Goal: Transaction & Acquisition: Purchase product/service

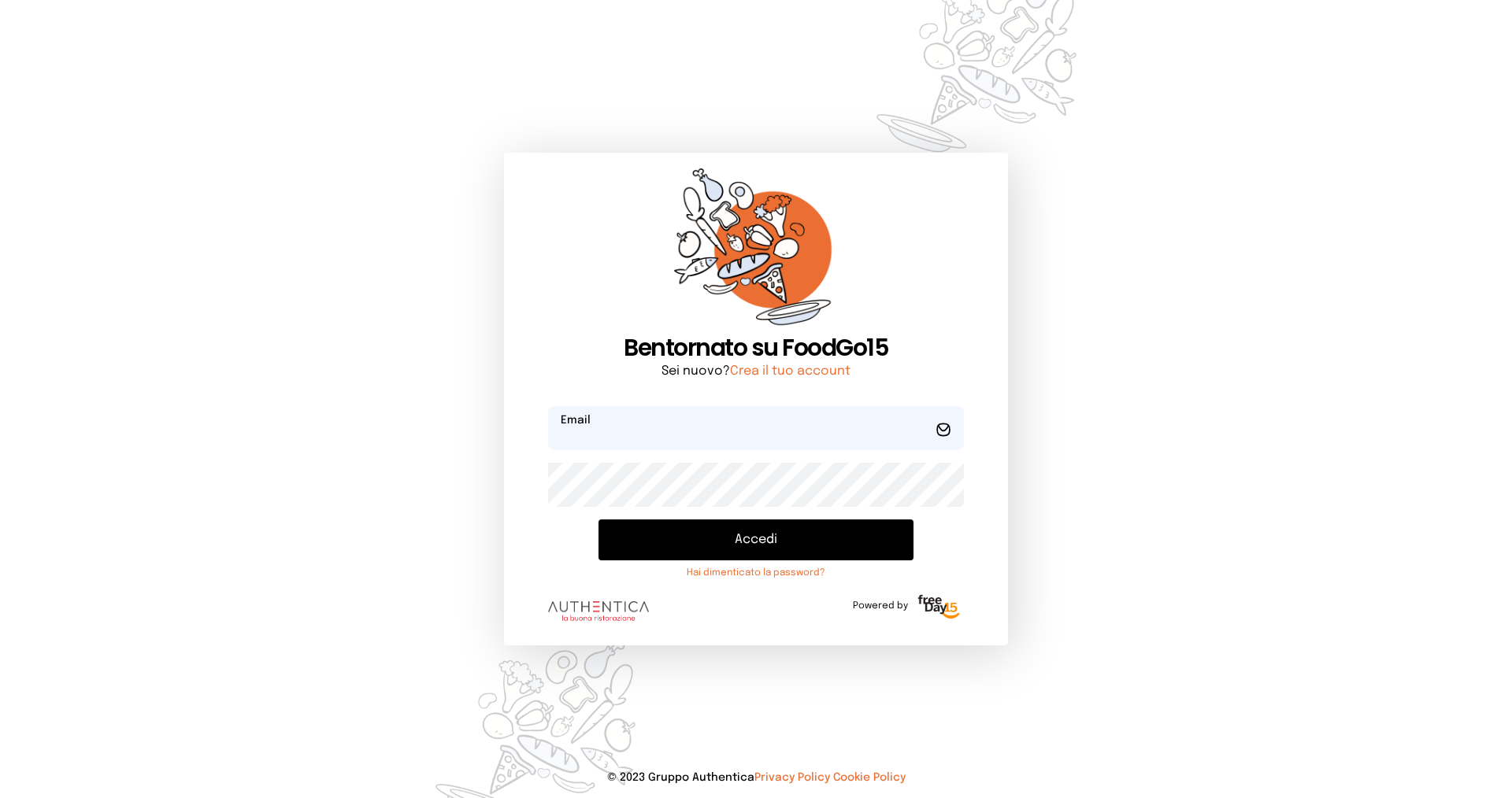
type input "**********"
click at [811, 547] on button "Accedi" at bounding box center [756, 540] width 315 height 41
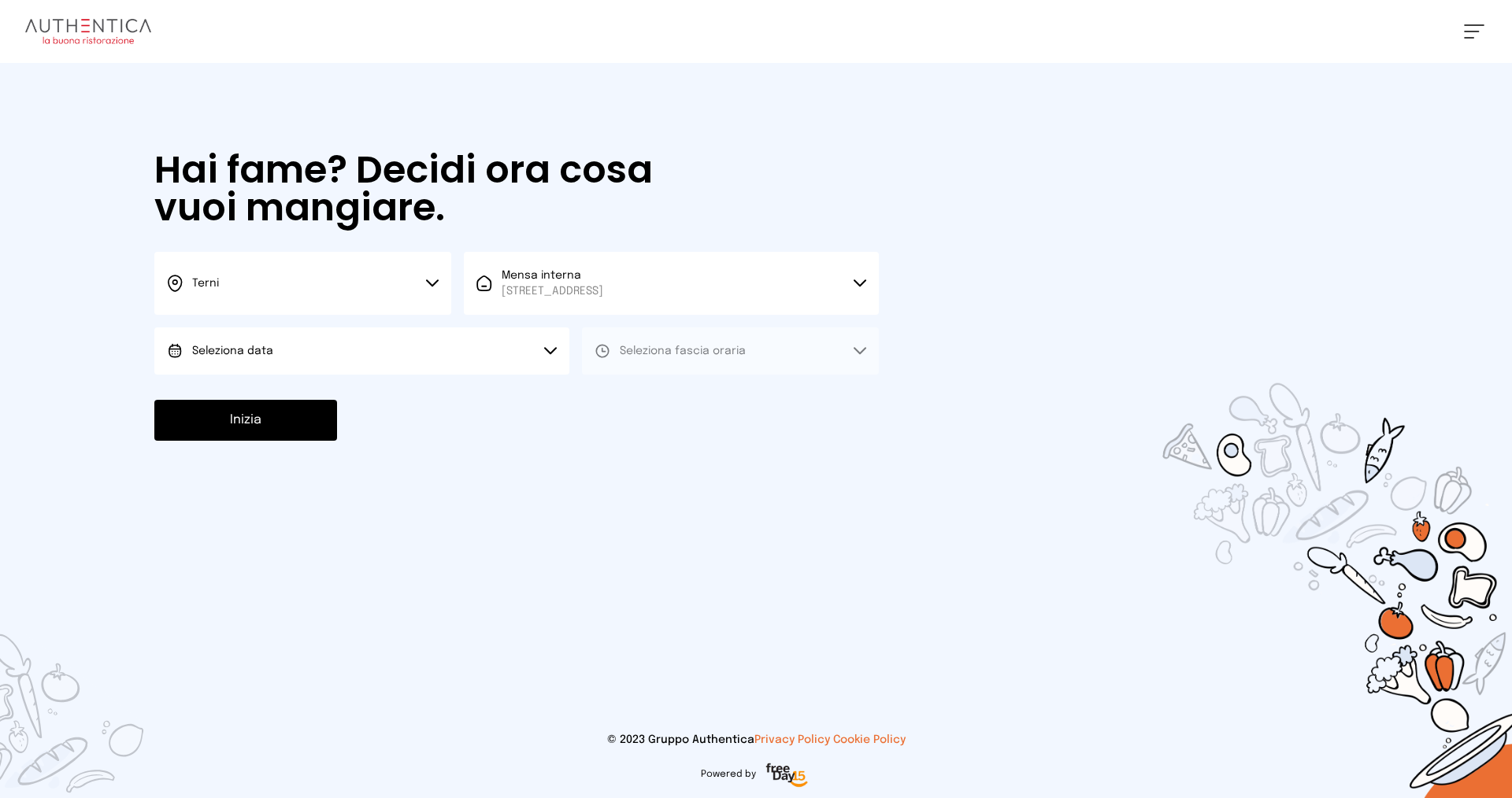
click at [385, 361] on button "Seleziona data" at bounding box center [362, 351] width 415 height 47
click at [364, 399] on li "[DATE], [DATE]" at bounding box center [362, 395] width 415 height 41
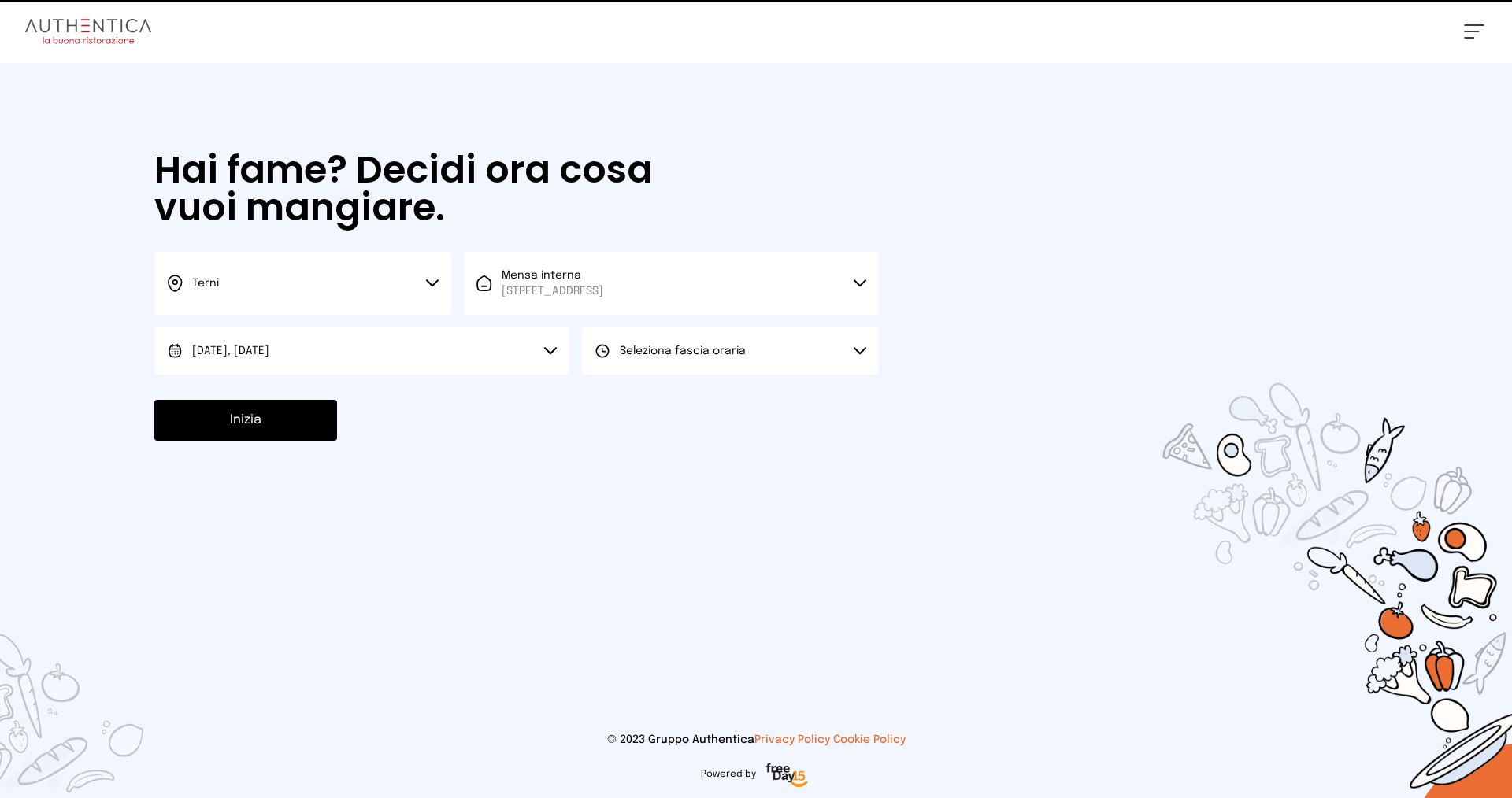
click at [699, 352] on span "Seleziona fascia oraria" at bounding box center [682, 351] width 126 height 11
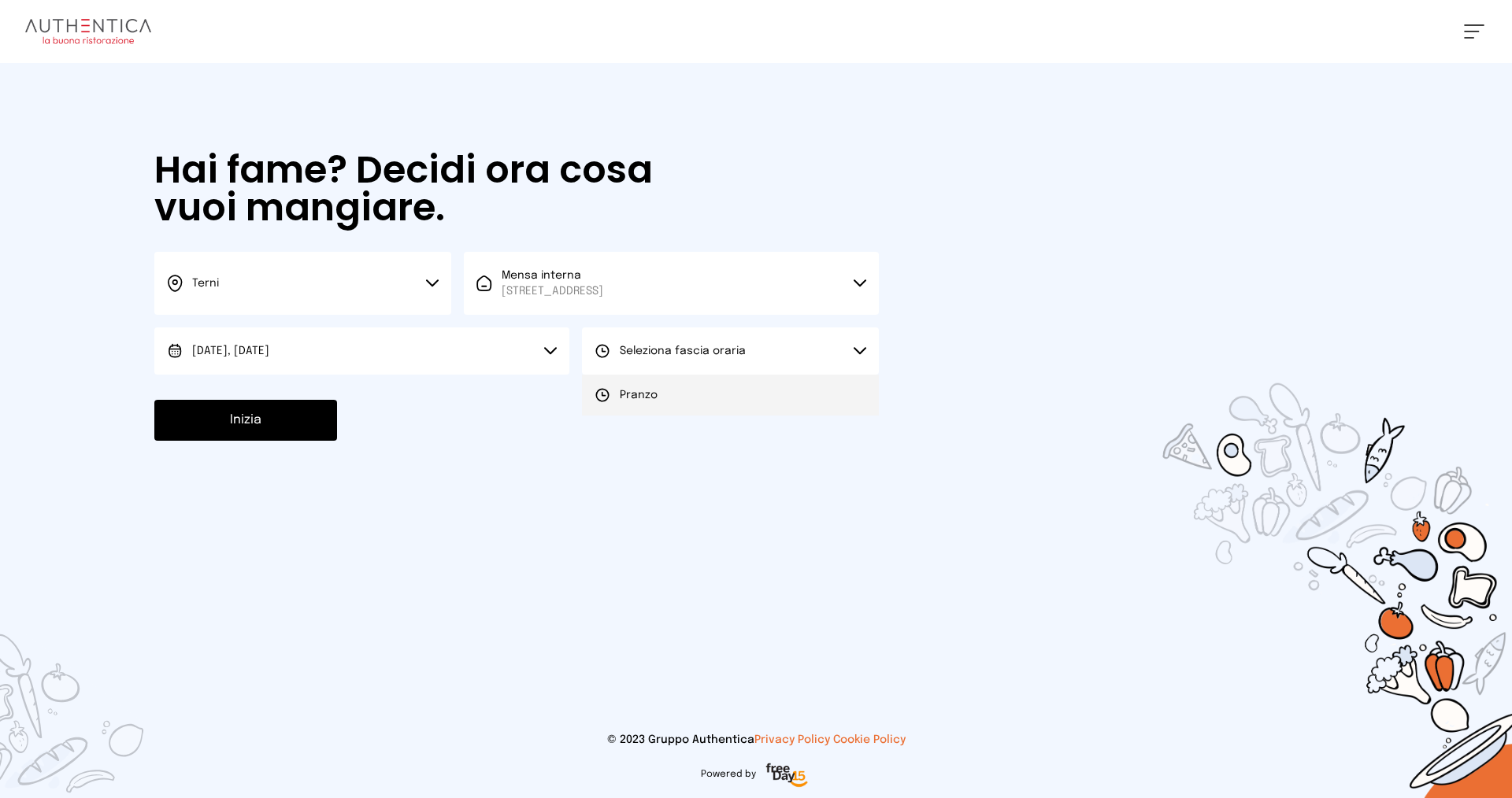
click at [697, 394] on li "Pranzo" at bounding box center [730, 395] width 297 height 41
click at [282, 415] on button "Inizia" at bounding box center [246, 420] width 183 height 41
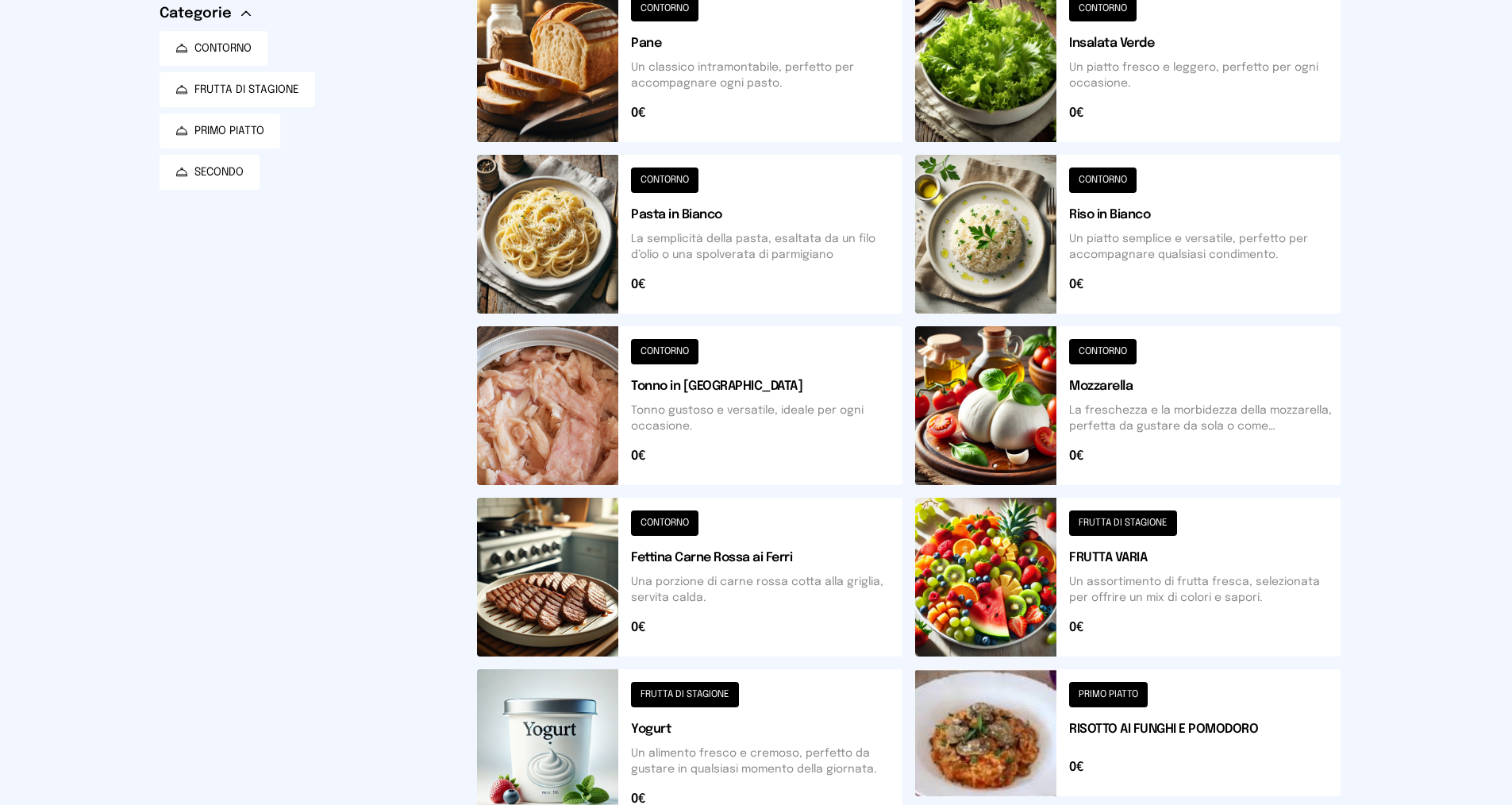
scroll to position [96, 0]
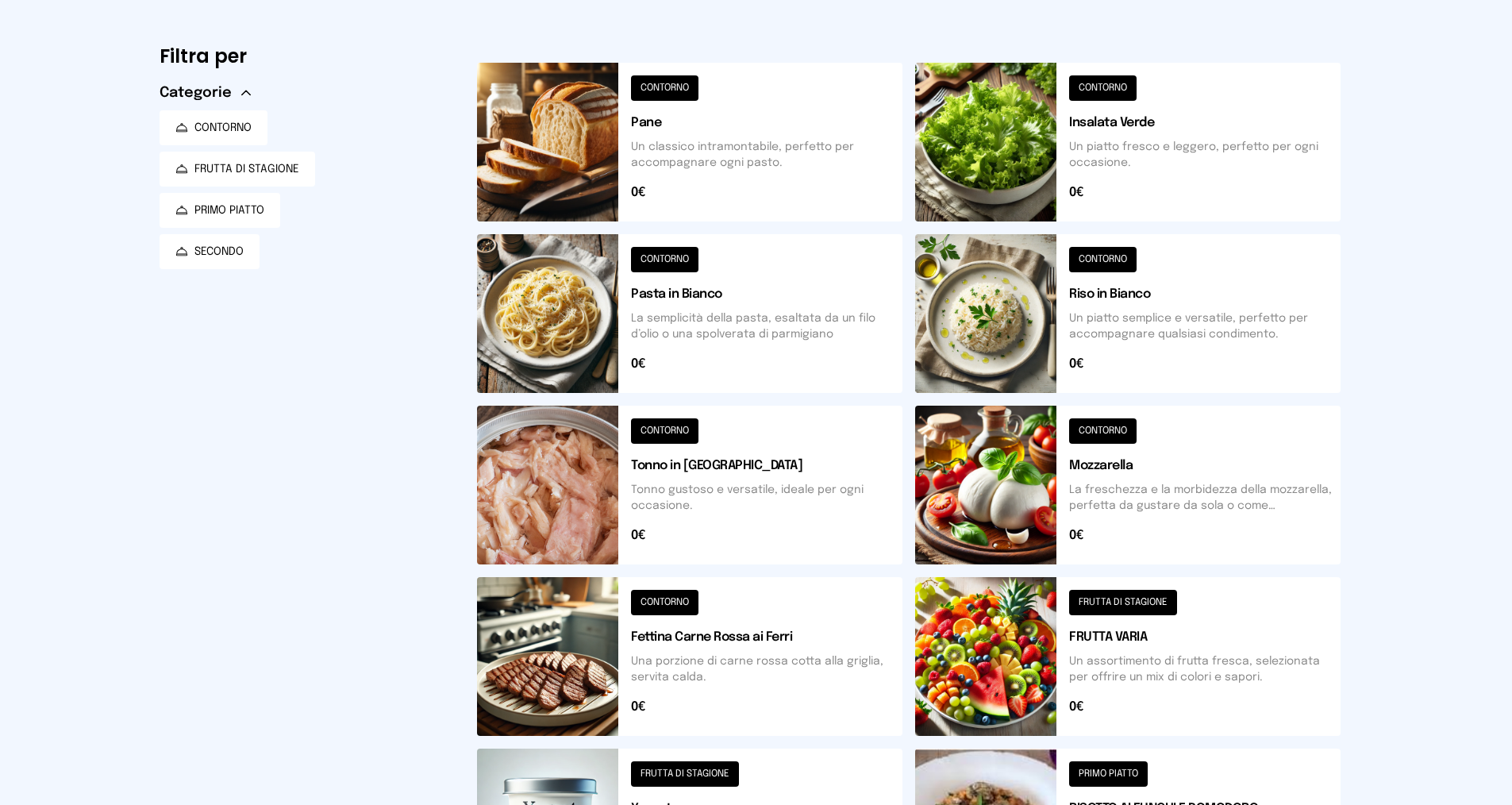
click at [1175, 296] on button at bounding box center [1127, 314] width 425 height 159
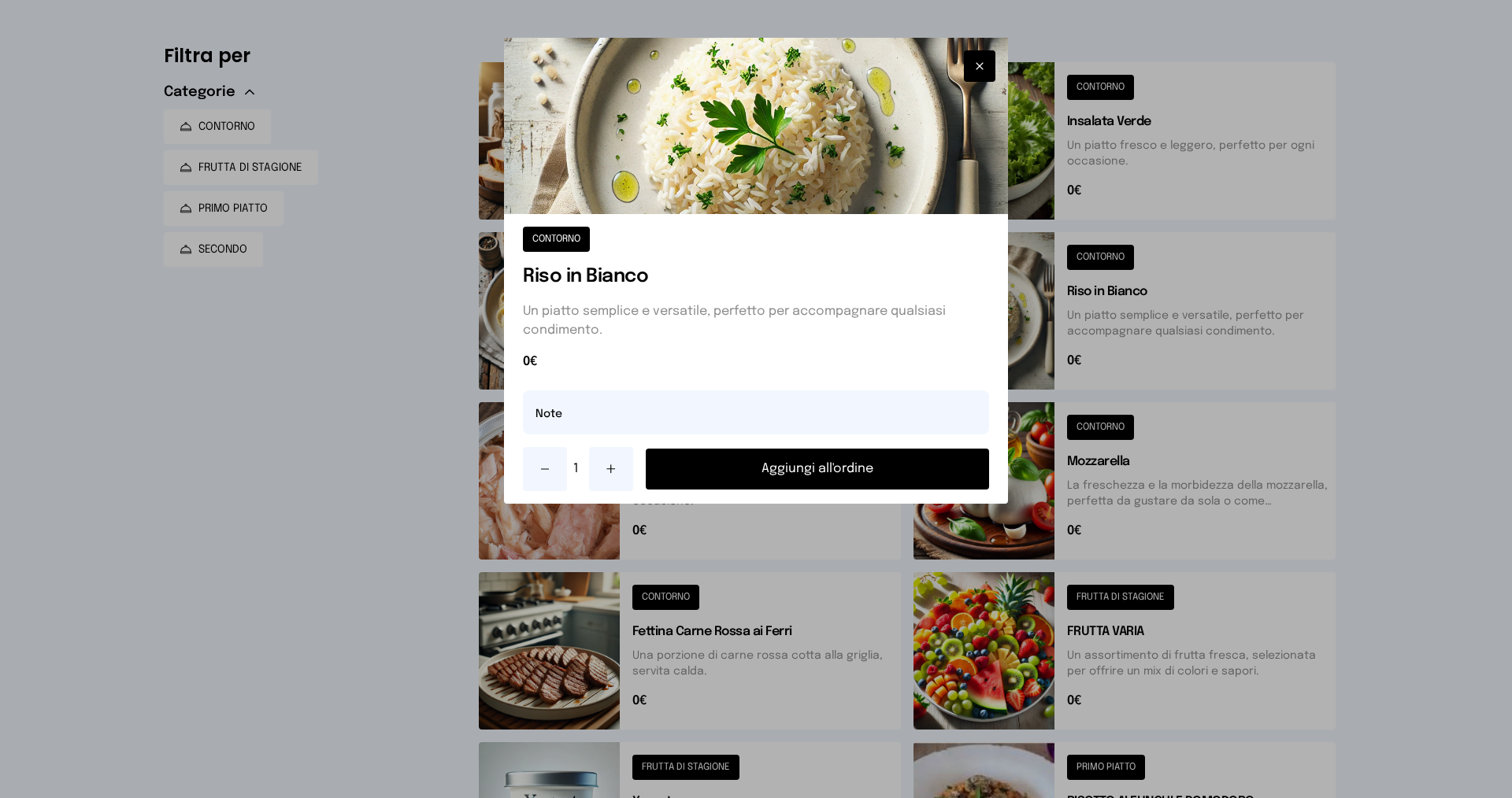
click at [858, 465] on button "Aggiungi all'ordine" at bounding box center [817, 469] width 343 height 41
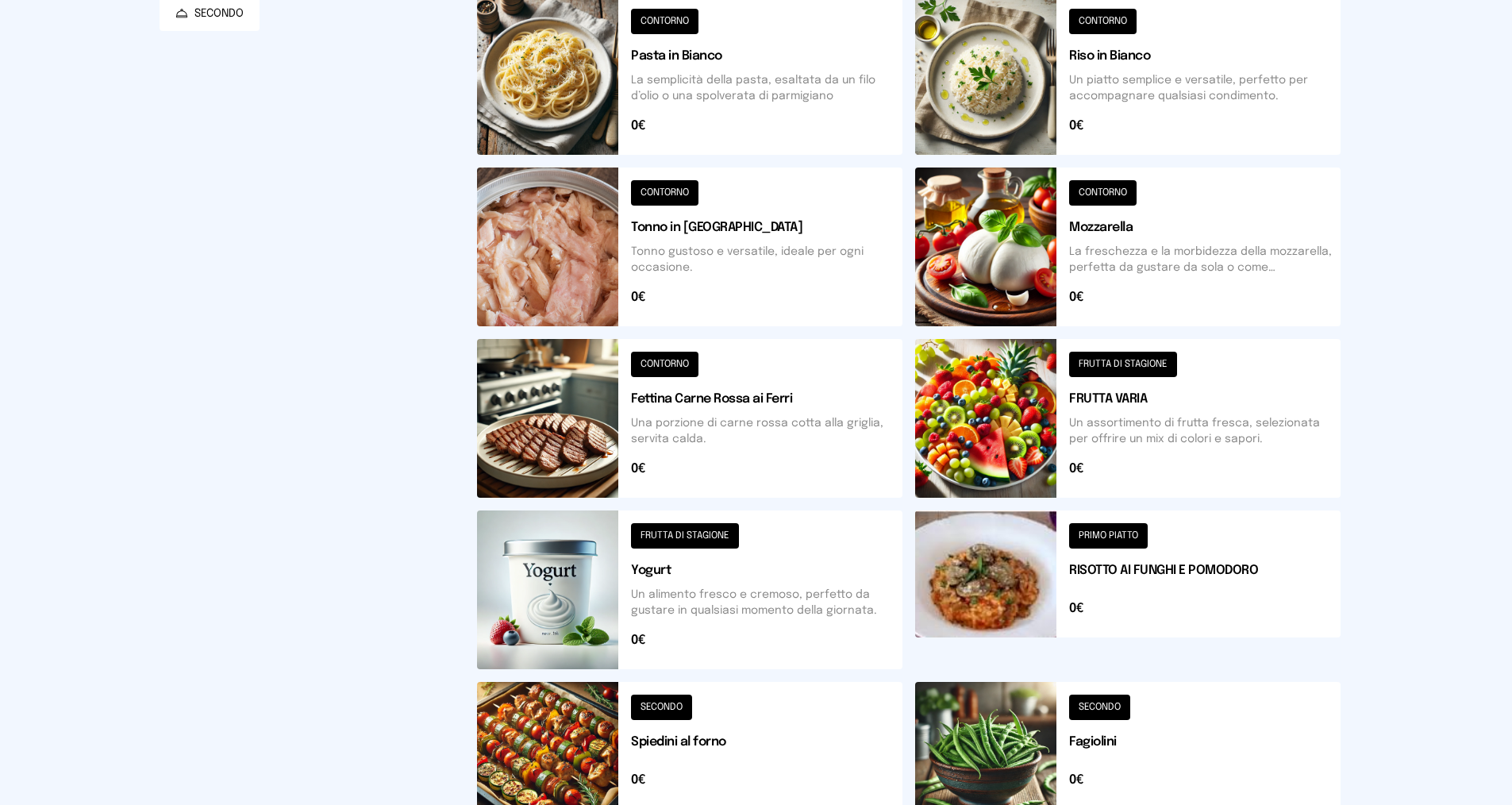
scroll to position [493, 0]
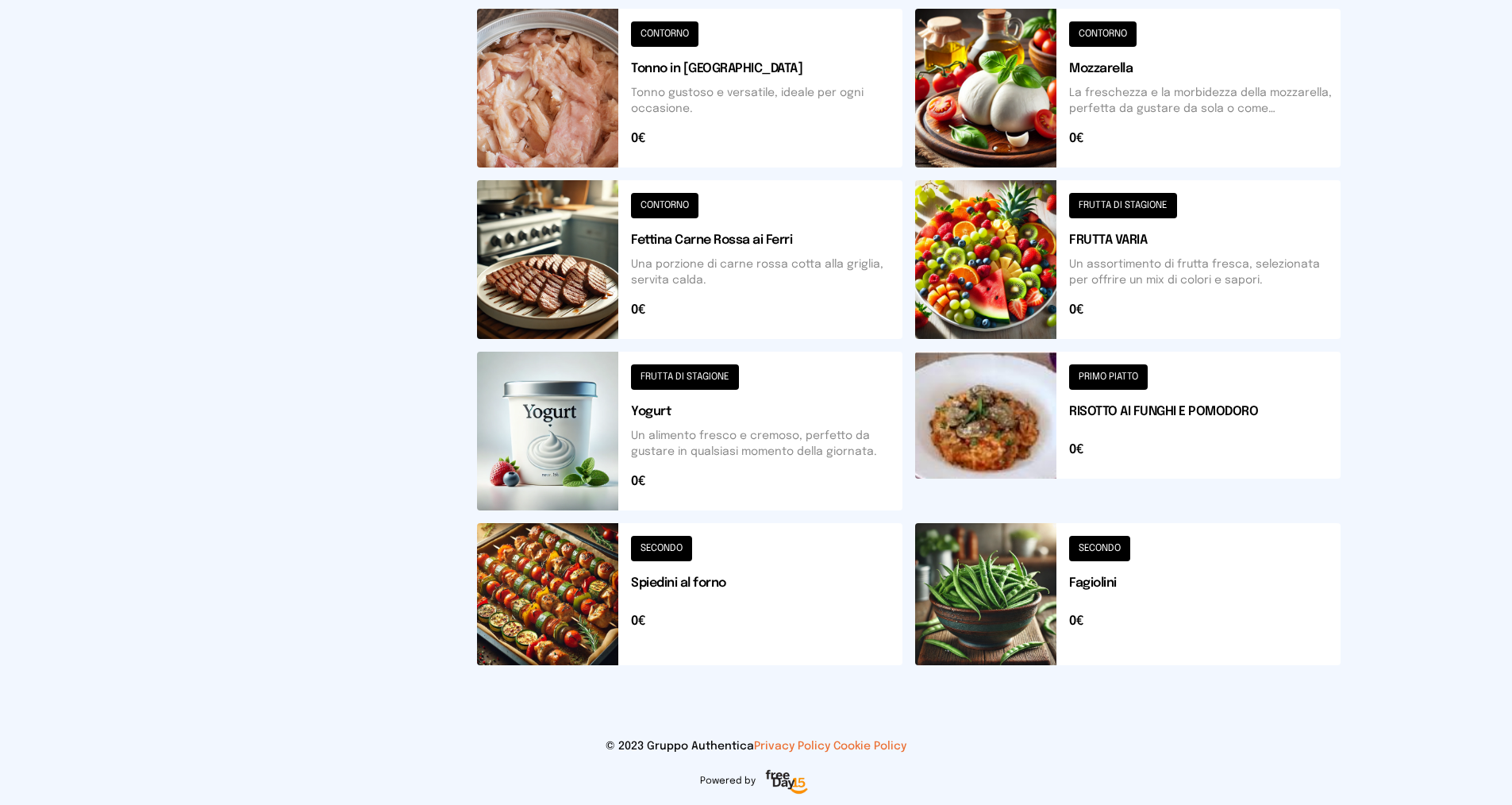
click at [746, 576] on button at bounding box center [690, 594] width 425 height 142
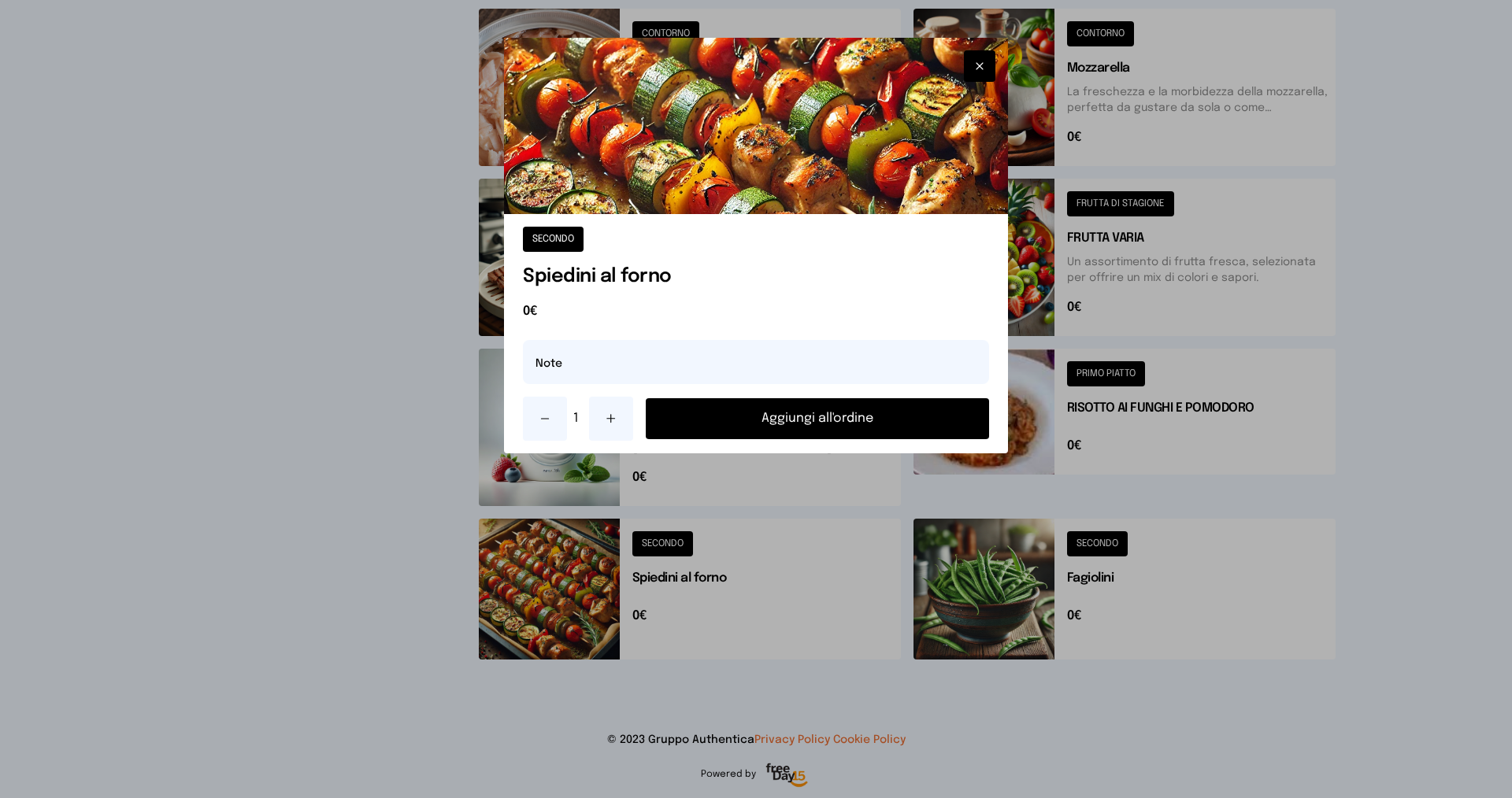
click at [630, 420] on button at bounding box center [611, 419] width 44 height 44
click at [720, 410] on button "Aggiungi all'ordine" at bounding box center [817, 419] width 343 height 41
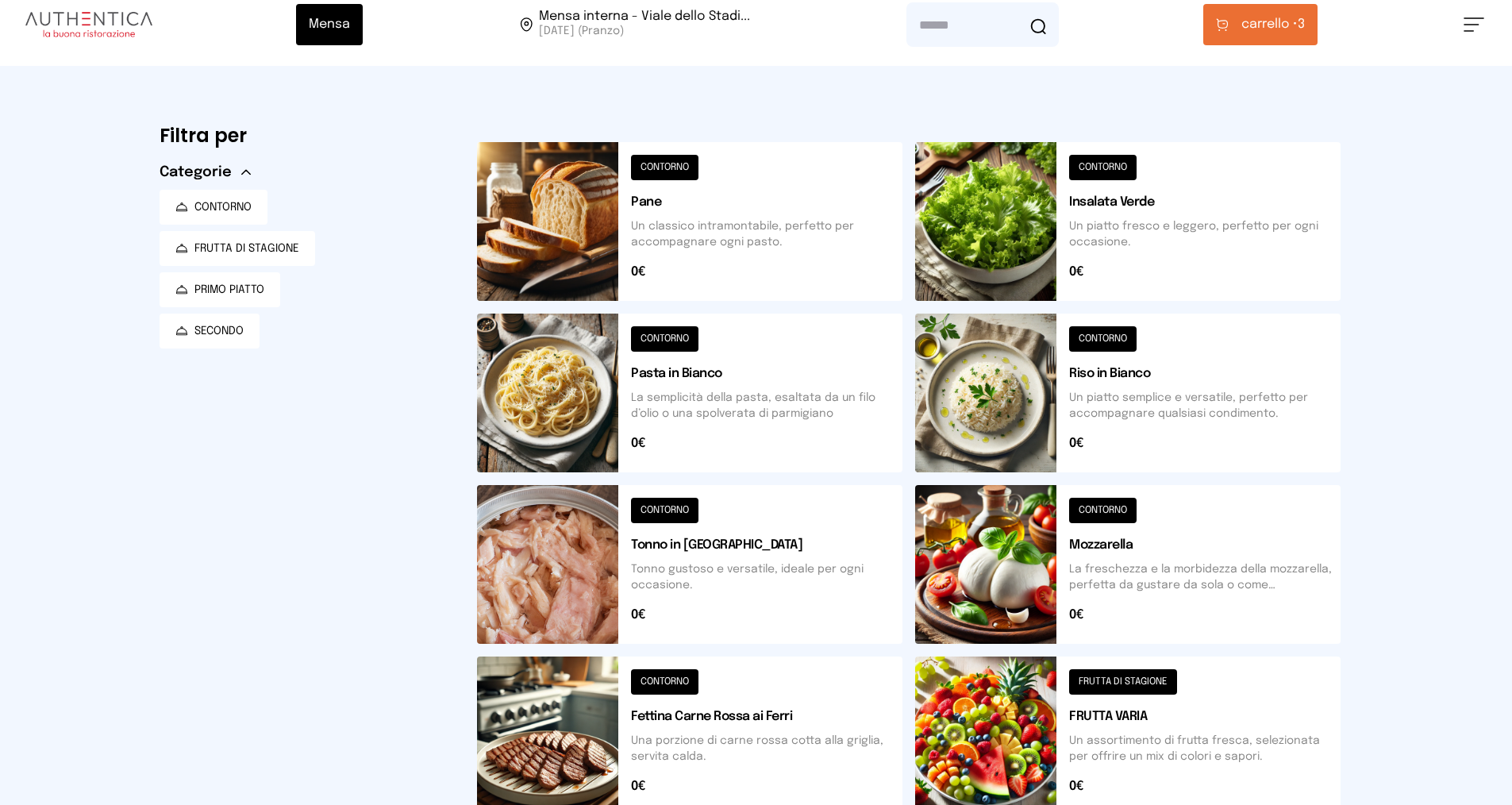
scroll to position [0, 0]
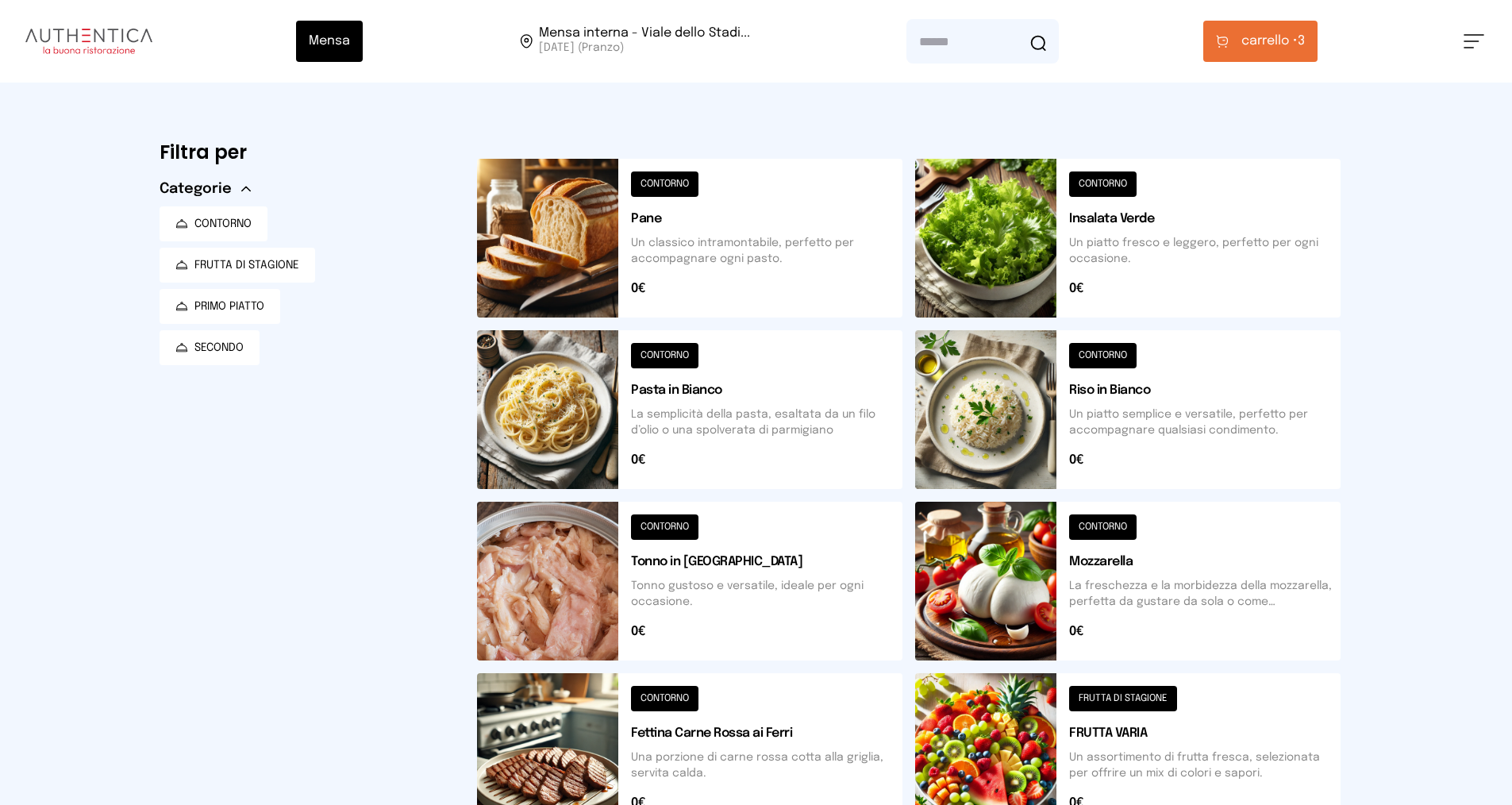
click at [1243, 38] on span "carrello •" at bounding box center [1270, 42] width 56 height 19
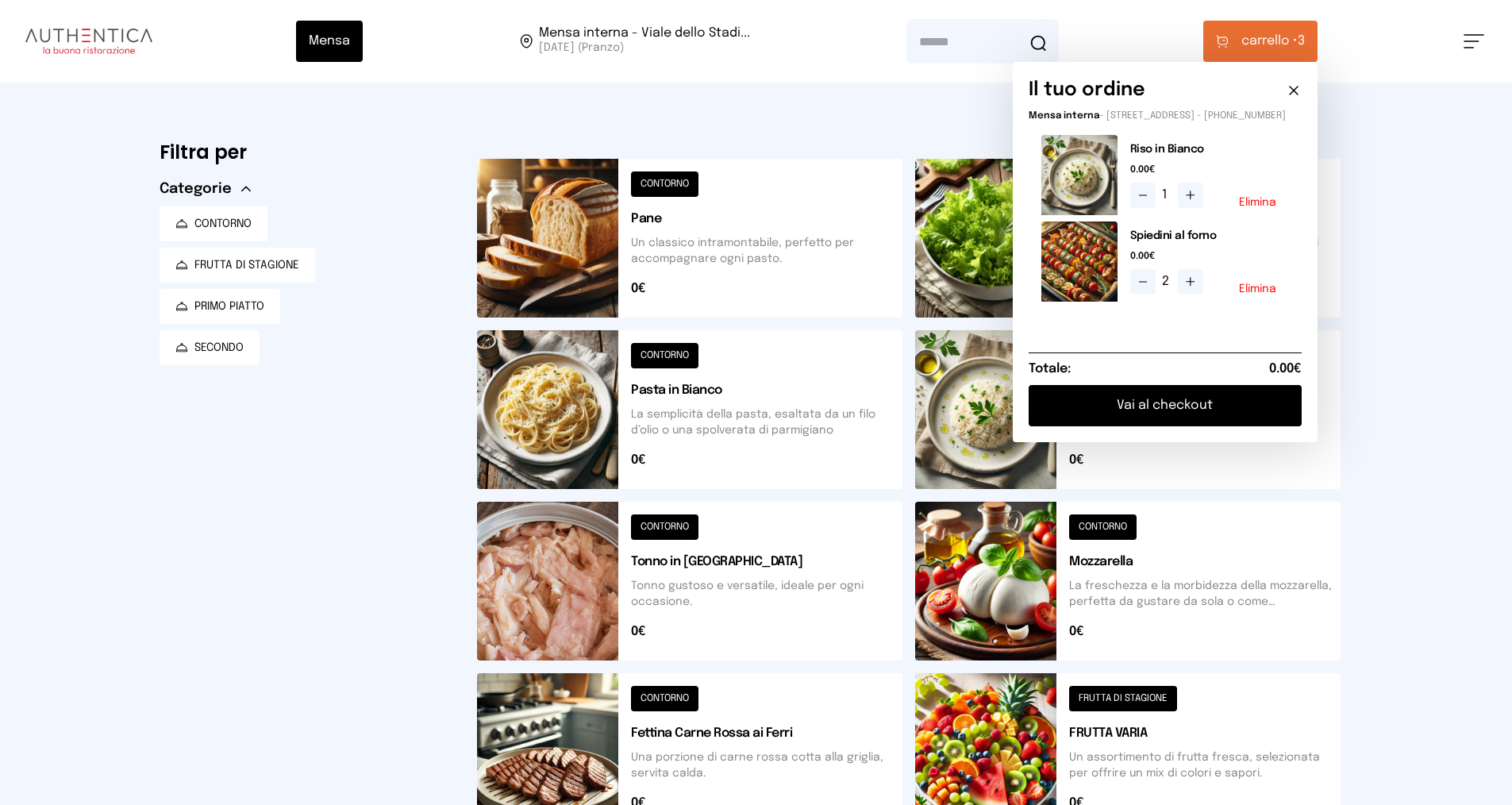
click at [1181, 426] on button "Vai al checkout" at bounding box center [1165, 405] width 273 height 42
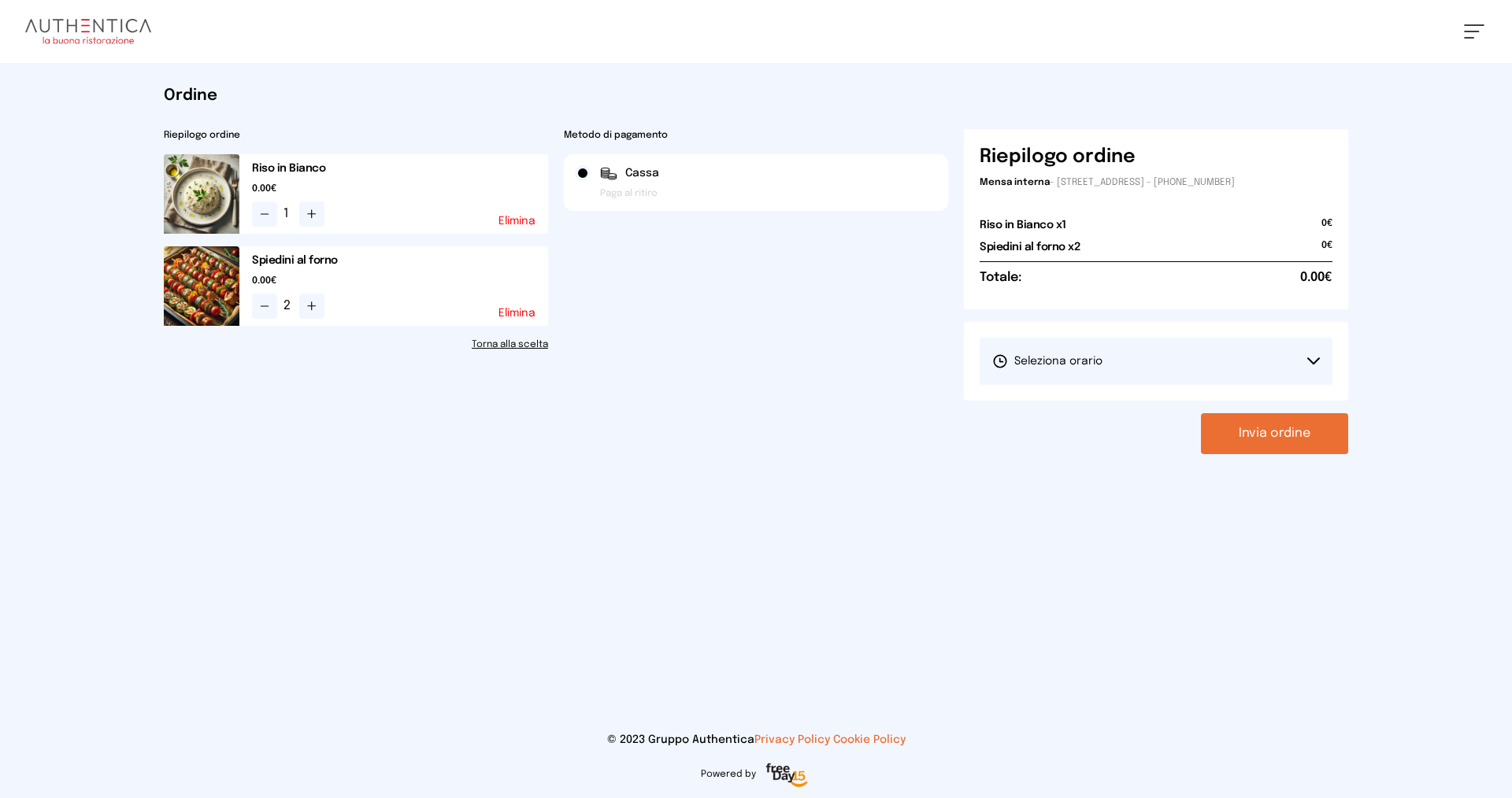
click at [1139, 344] on button "Seleziona orario" at bounding box center [1156, 361] width 353 height 47
click at [1115, 412] on li "1° Turno (13:00 - 15:00)" at bounding box center [1156, 405] width 353 height 41
click at [1250, 432] on button "Invia ordine" at bounding box center [1274, 433] width 147 height 41
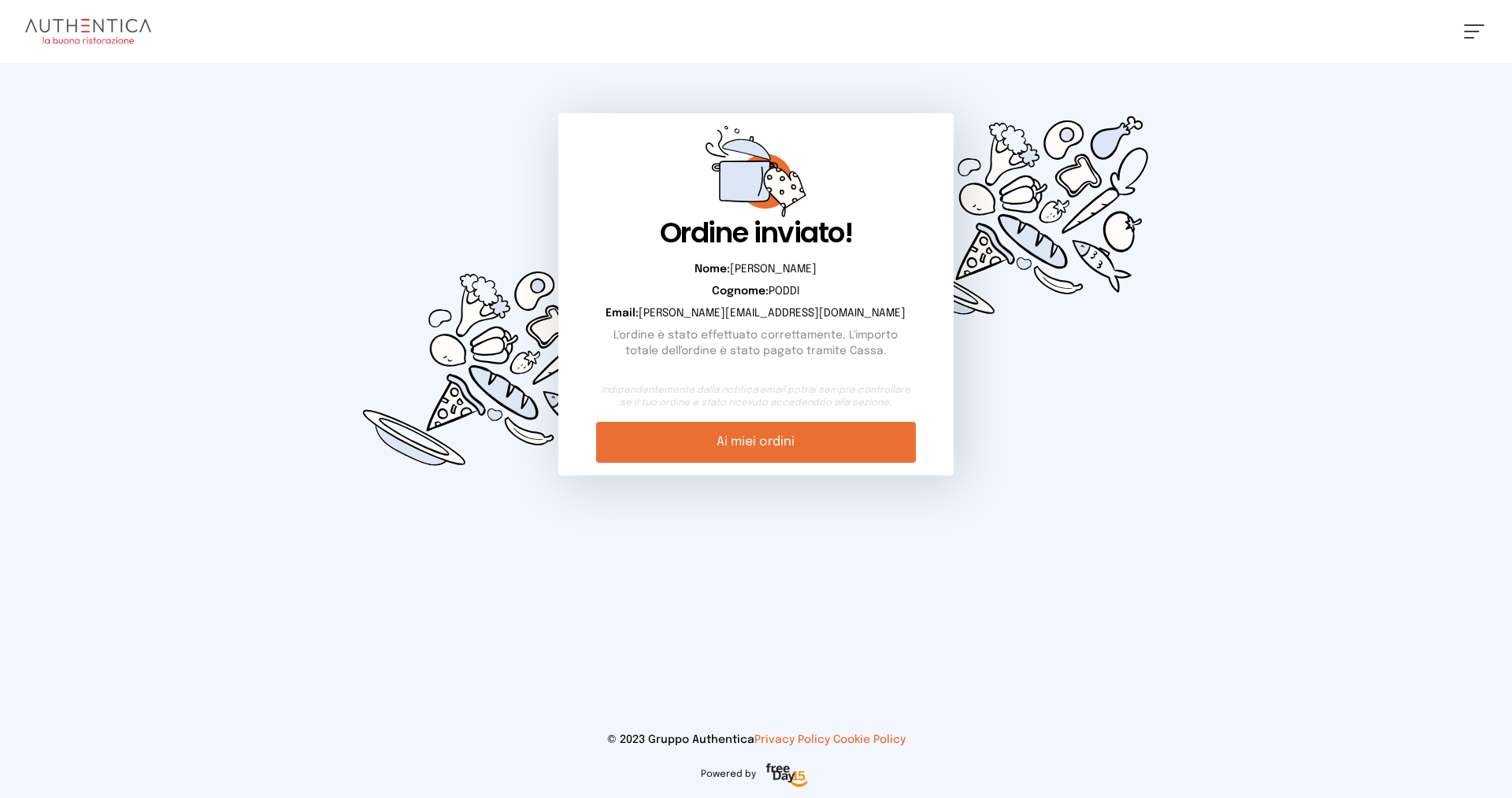
click at [740, 451] on link "Ai miei ordini" at bounding box center [755, 442] width 319 height 41
